Goal: Information Seeking & Learning: Understand process/instructions

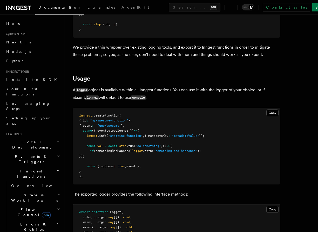
scroll to position [144, 0]
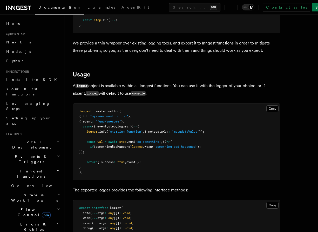
click at [128, 127] on span "logger })" at bounding box center [125, 126] width 16 height 4
copy span "logger"
click at [117, 140] on span "await" at bounding box center [112, 142] width 9 height 4
click at [101, 159] on pre "inngest .createFunction ( { id : "my-awesome-function" } , { event : "func/awes…" at bounding box center [176, 142] width 207 height 76
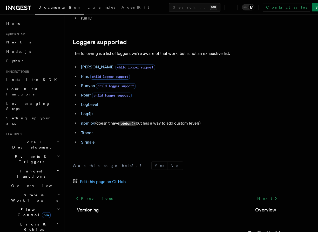
scroll to position [709, 0]
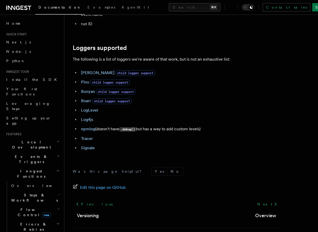
click at [160, 110] on ul "[PERSON_NAME] child logger support [PERSON_NAME] child logger support [PERSON_N…" at bounding box center [177, 110] width 208 height 82
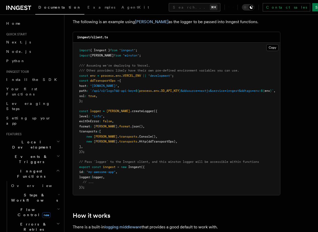
scroll to position [422, 0]
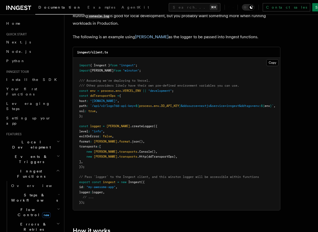
click at [97, 166] on pre "import { Inngest } from "inngest" ; import winston from "winston" ; /// Assumin…" at bounding box center [176, 134] width 207 height 152
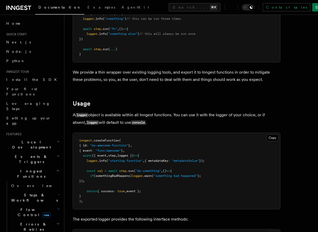
scroll to position [145, 0]
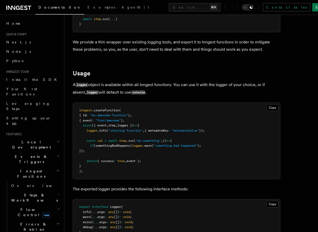
click at [131, 94] on code "console" at bounding box center [138, 92] width 15 height 4
click at [114, 131] on span ""starting function"" at bounding box center [125, 131] width 35 height 4
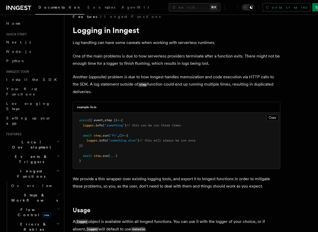
scroll to position [0, 0]
